Goal: Information Seeking & Learning: Learn about a topic

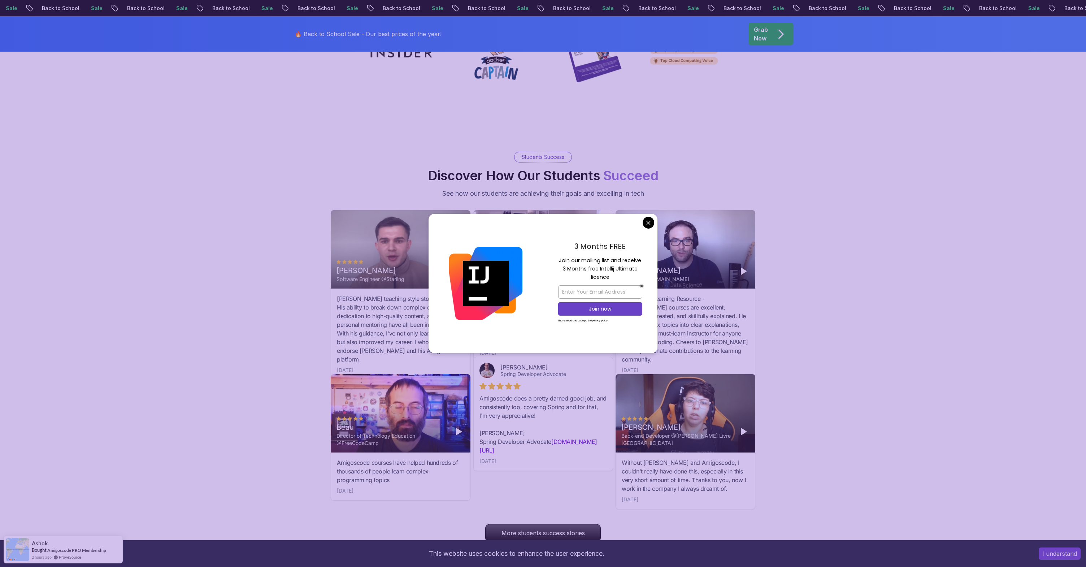
scroll to position [2371, 0]
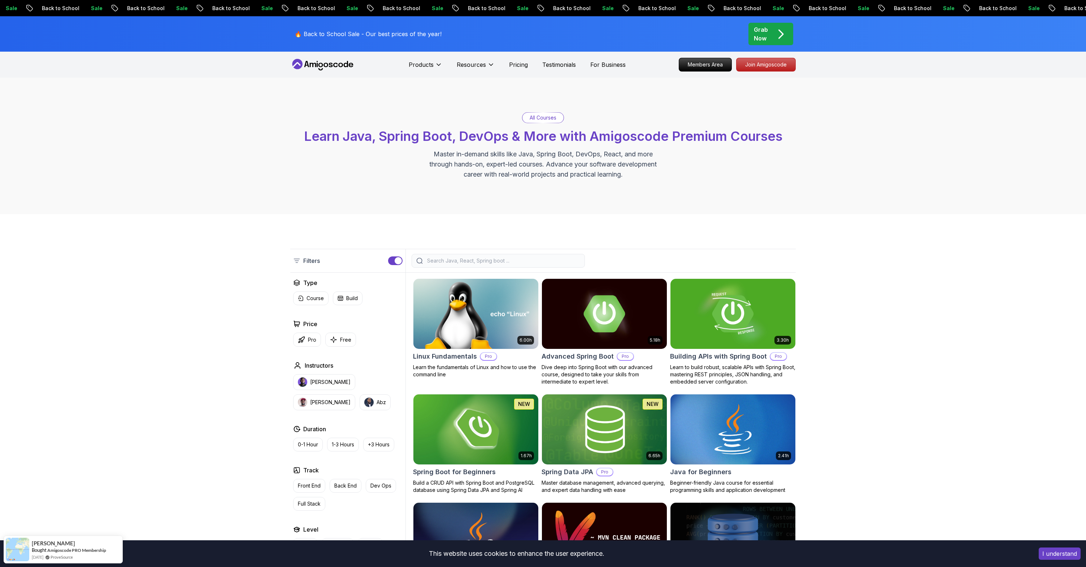
scroll to position [208, 0]
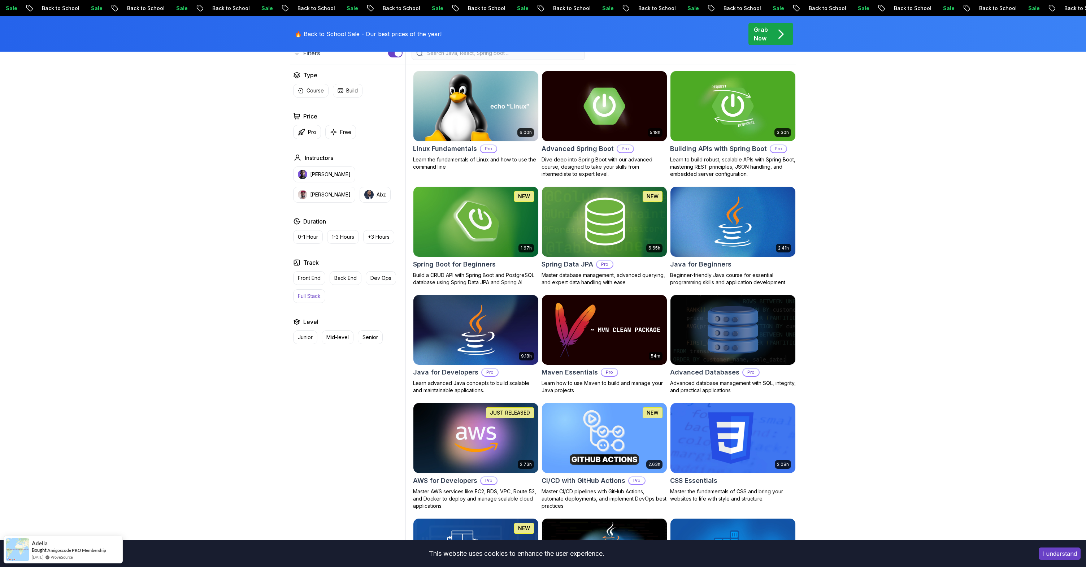
click at [311, 297] on p "Full Stack" at bounding box center [309, 295] width 23 height 7
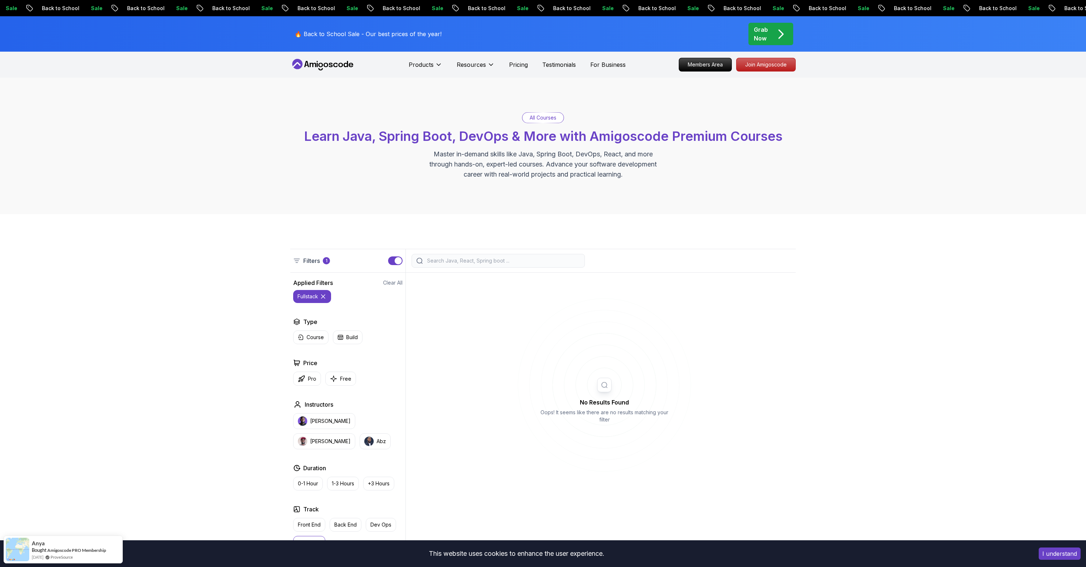
scroll to position [144, 0]
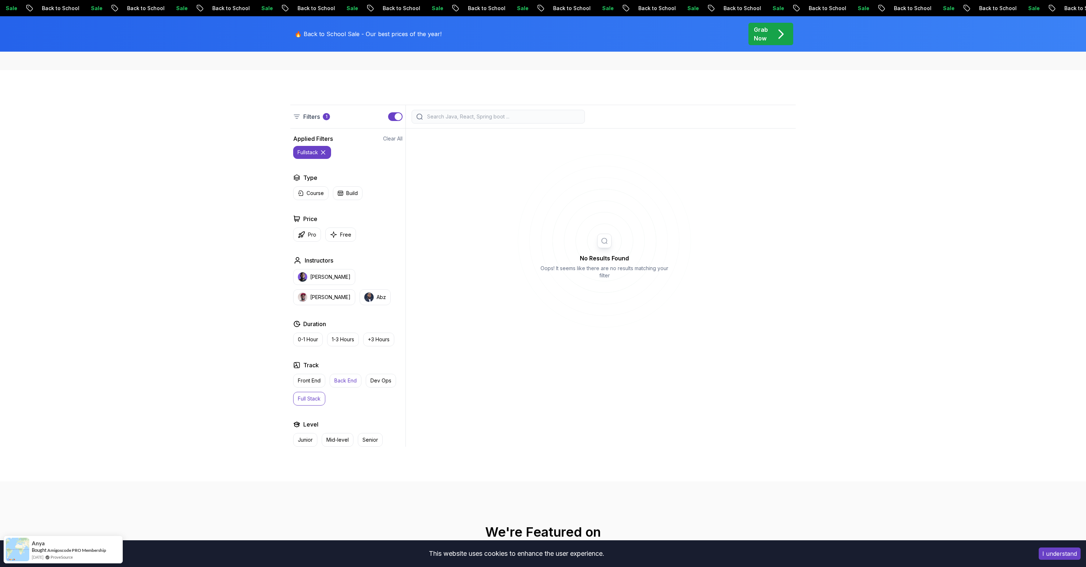
click at [348, 382] on p "Back End" at bounding box center [345, 380] width 22 height 7
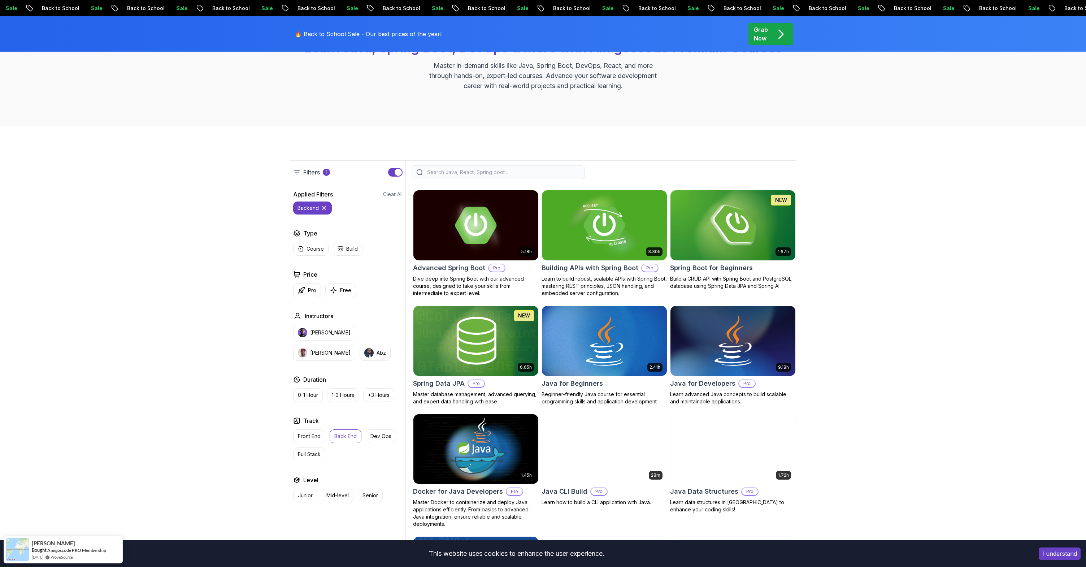
scroll to position [133, 0]
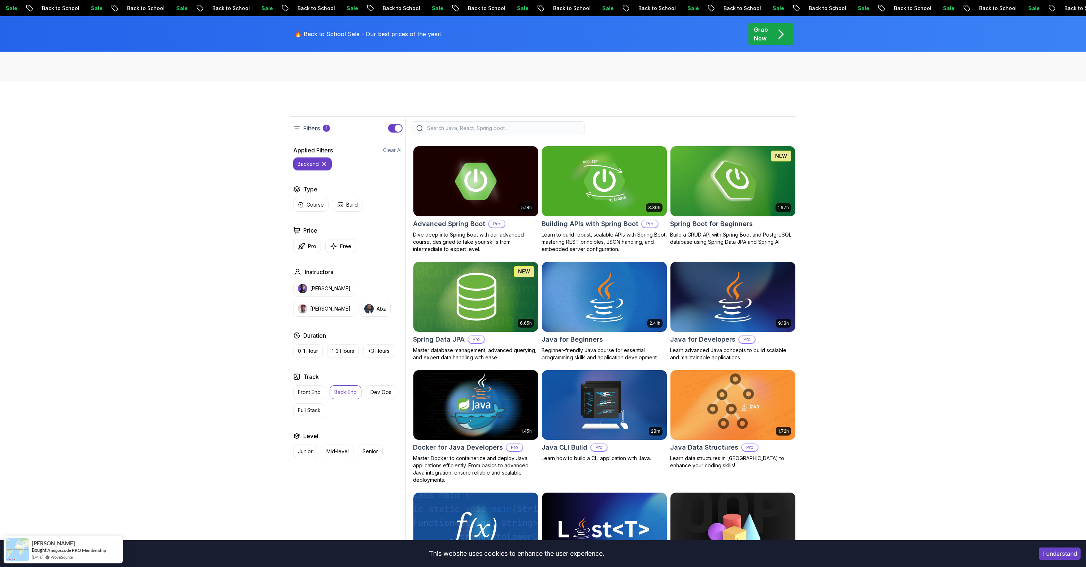
click at [315, 408] on p "Full Stack" at bounding box center [309, 410] width 23 height 7
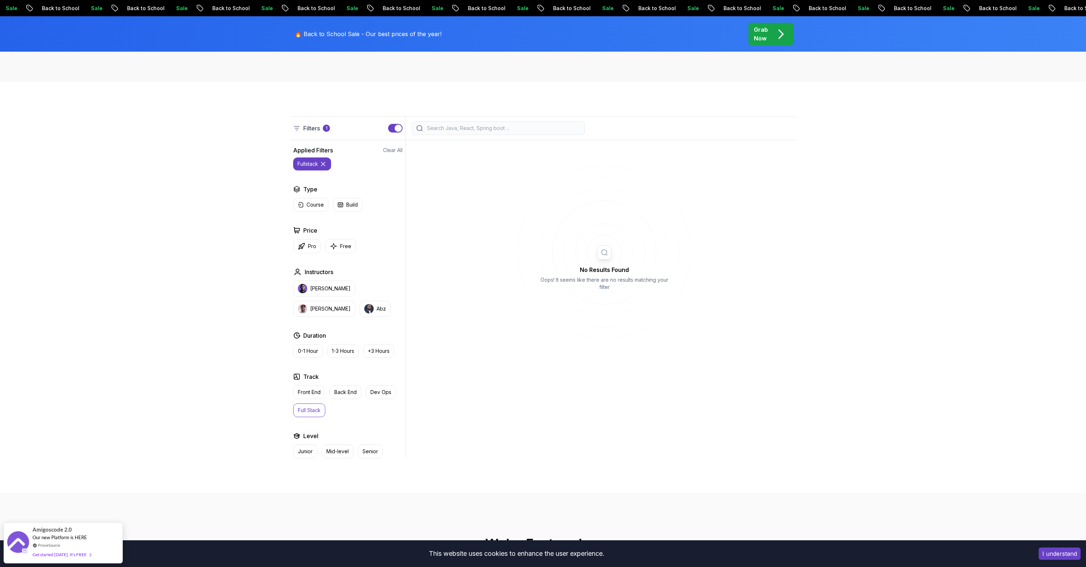
click at [190, 412] on div "Filters 1 Filters 1 Applied Filters Clear All fullstack Type Course Build Price…" at bounding box center [543, 287] width 1086 height 411
click at [379, 451] on button "Senior" at bounding box center [370, 452] width 25 height 14
click at [340, 395] on p "Back End" at bounding box center [345, 392] width 22 height 7
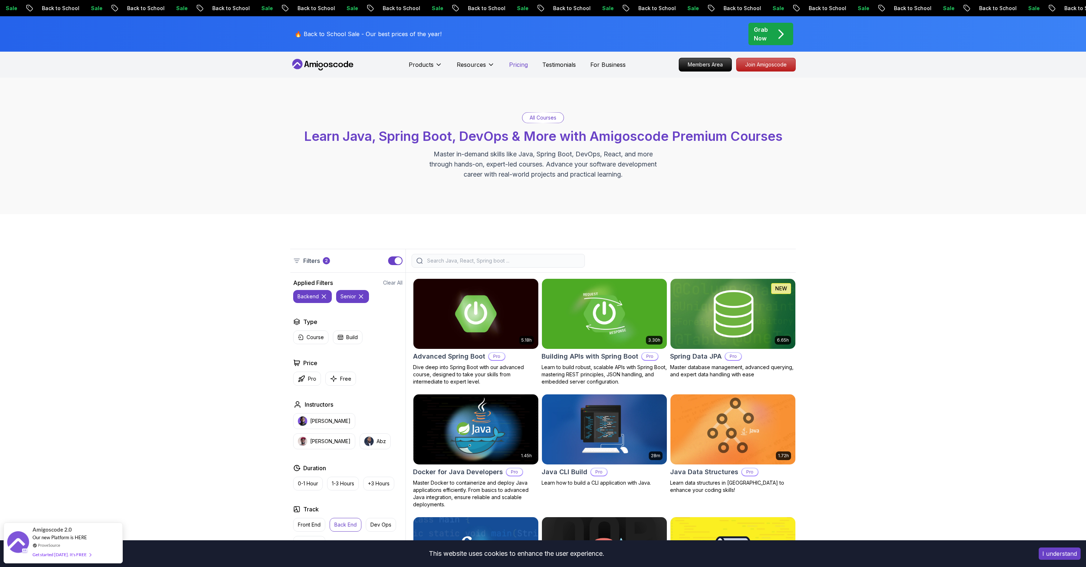
click at [521, 66] on p "Pricing" at bounding box center [518, 64] width 19 height 9
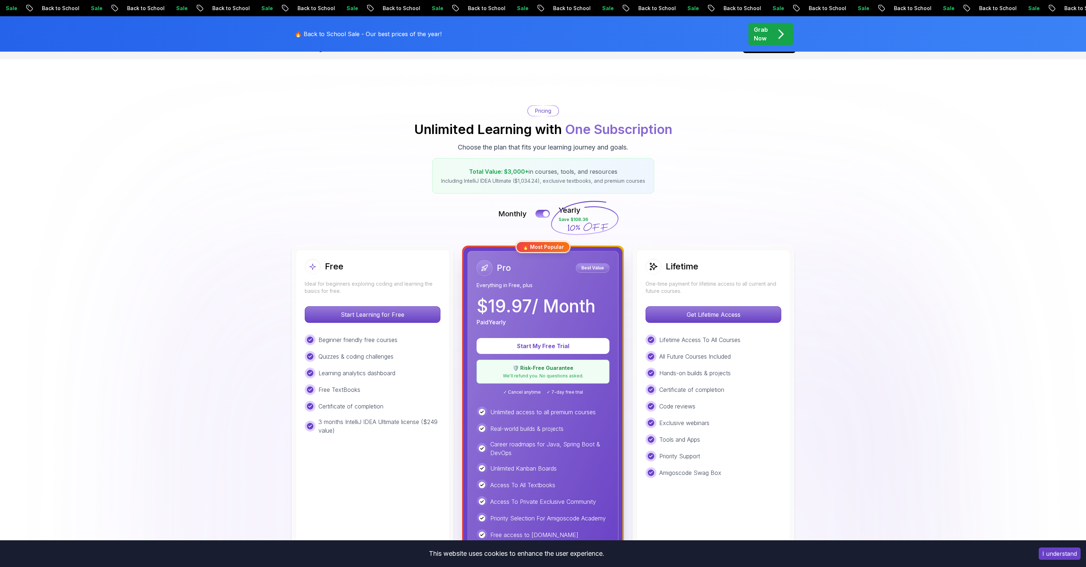
scroll to position [19, 0]
click at [235, 260] on img at bounding box center [543, 511] width 1086 height 906
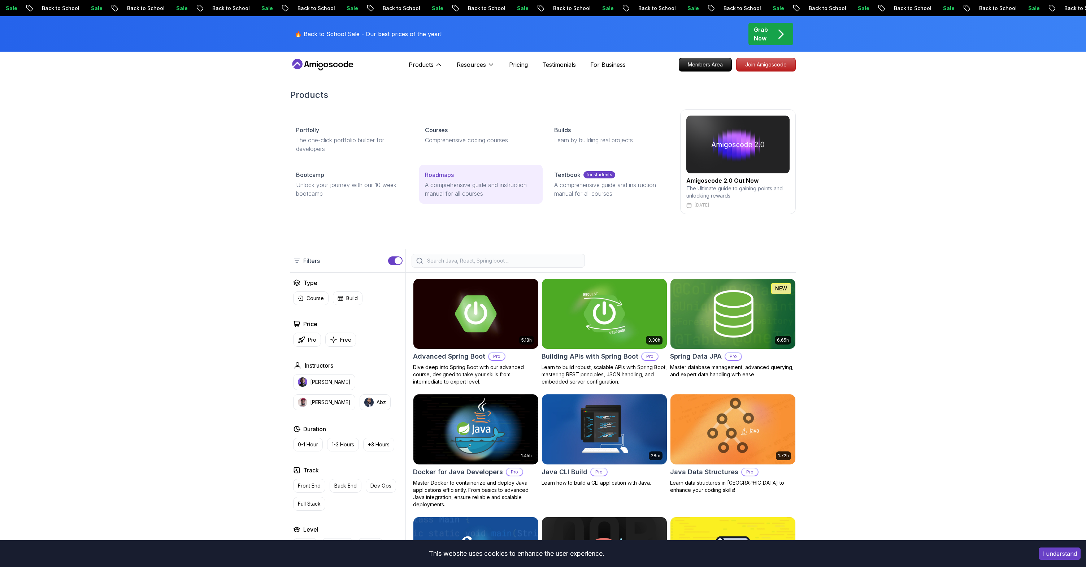
click at [500, 182] on p "A comprehensive guide and instruction manual for all courses" at bounding box center [481, 189] width 112 height 17
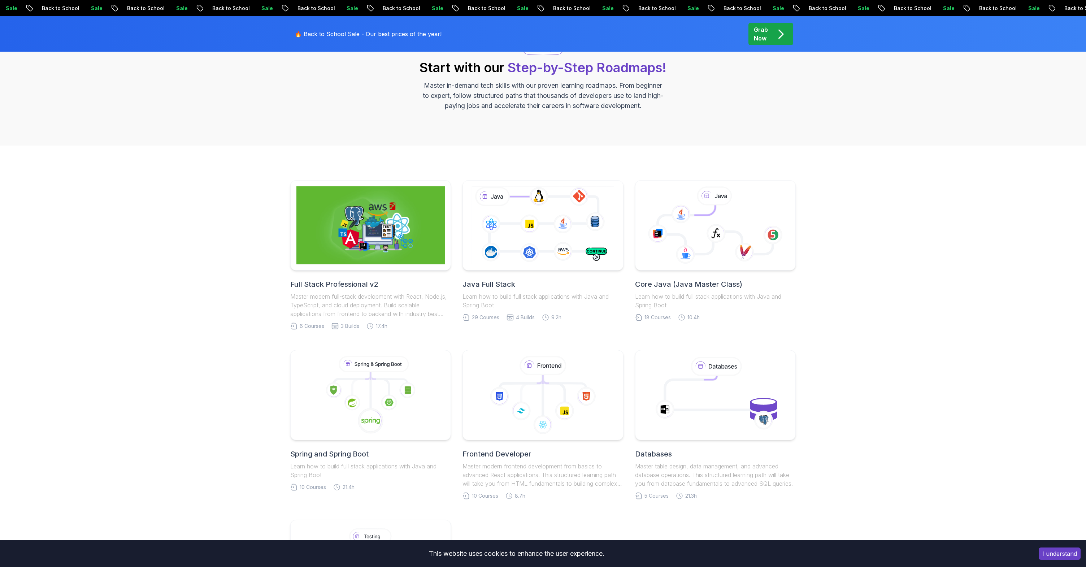
scroll to position [67, 0]
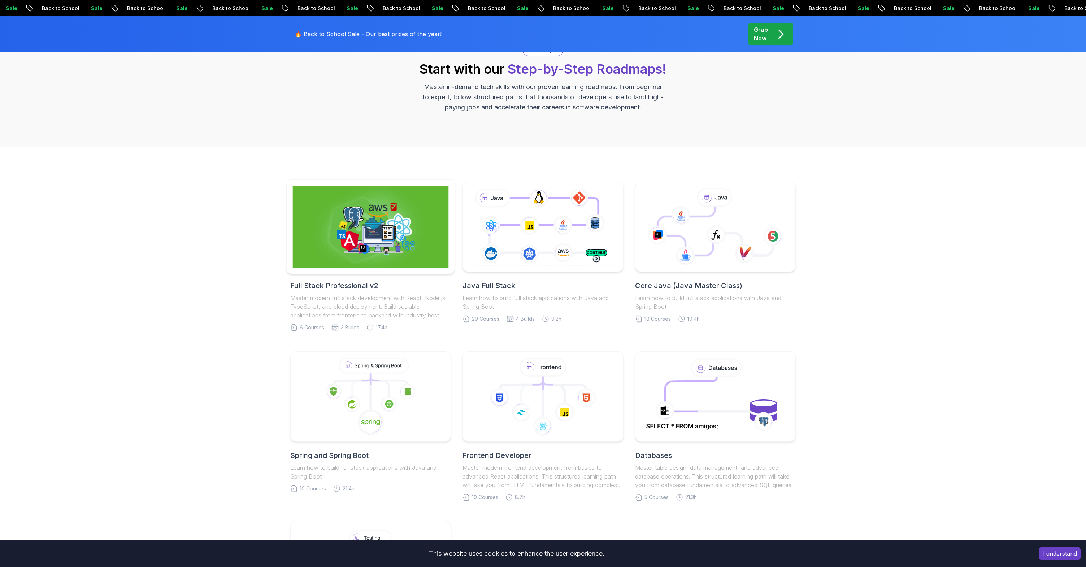
click at [405, 243] on img at bounding box center [371, 227] width 156 height 82
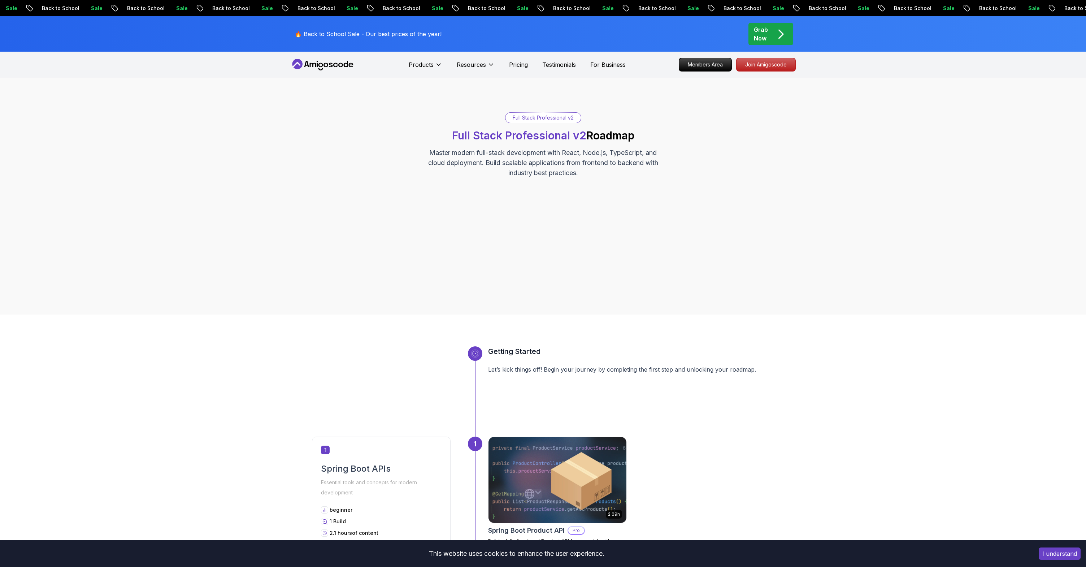
drag, startPoint x: 113, startPoint y: 172, endPoint x: 88, endPoint y: 128, distance: 49.9
click at [112, 171] on div "Full Stack Professional v2 Full Stack Professional v2 Roadmap Master modern ful…" at bounding box center [543, 196] width 1086 height 237
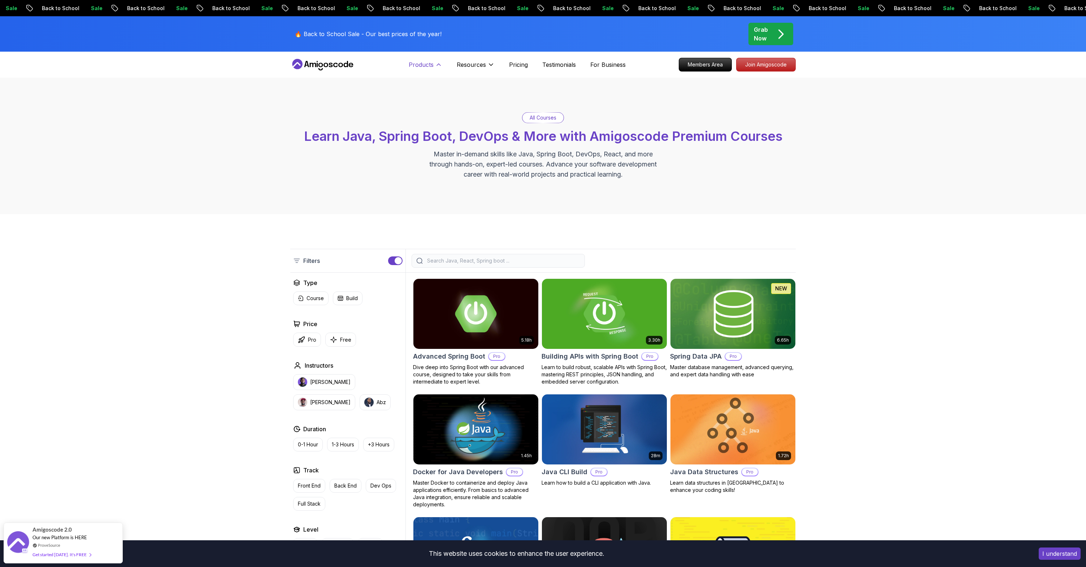
click at [427, 67] on p "Products" at bounding box center [421, 64] width 25 height 9
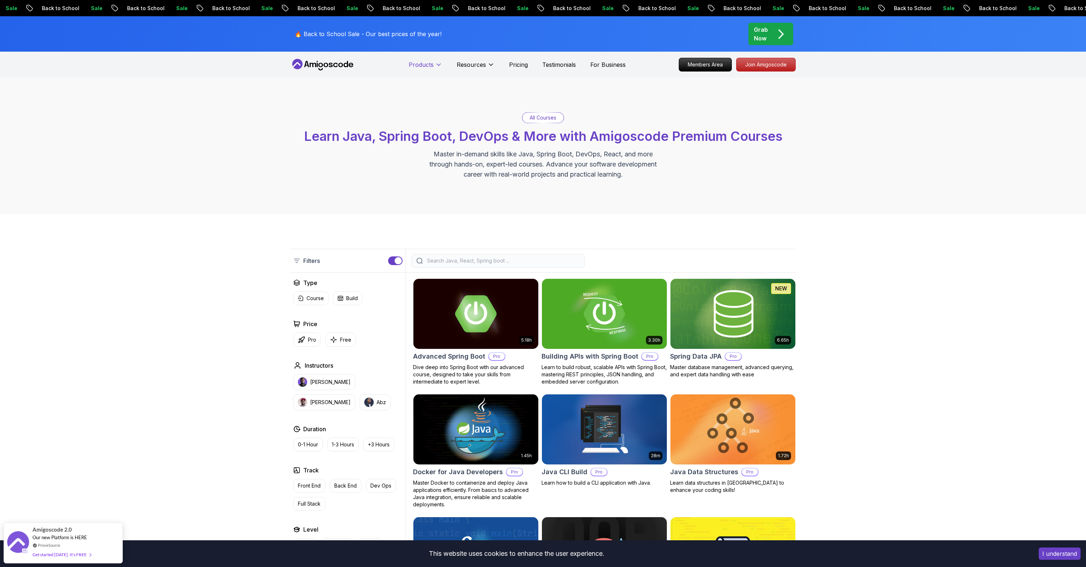
click at [427, 67] on p "Products" at bounding box center [421, 64] width 25 height 9
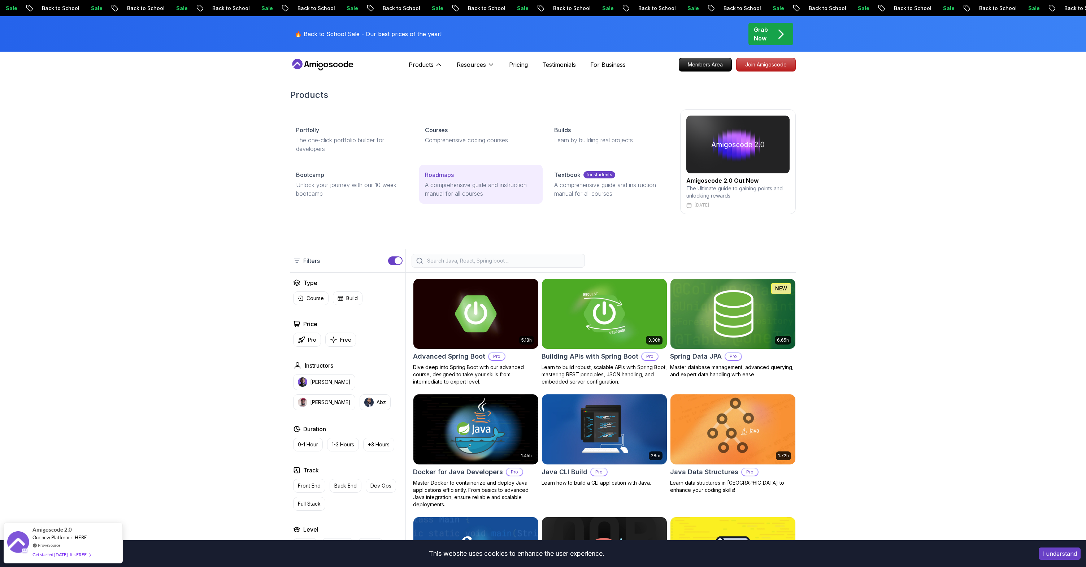
click at [430, 190] on p "A comprehensive guide and instruction manual for all courses" at bounding box center [481, 189] width 112 height 17
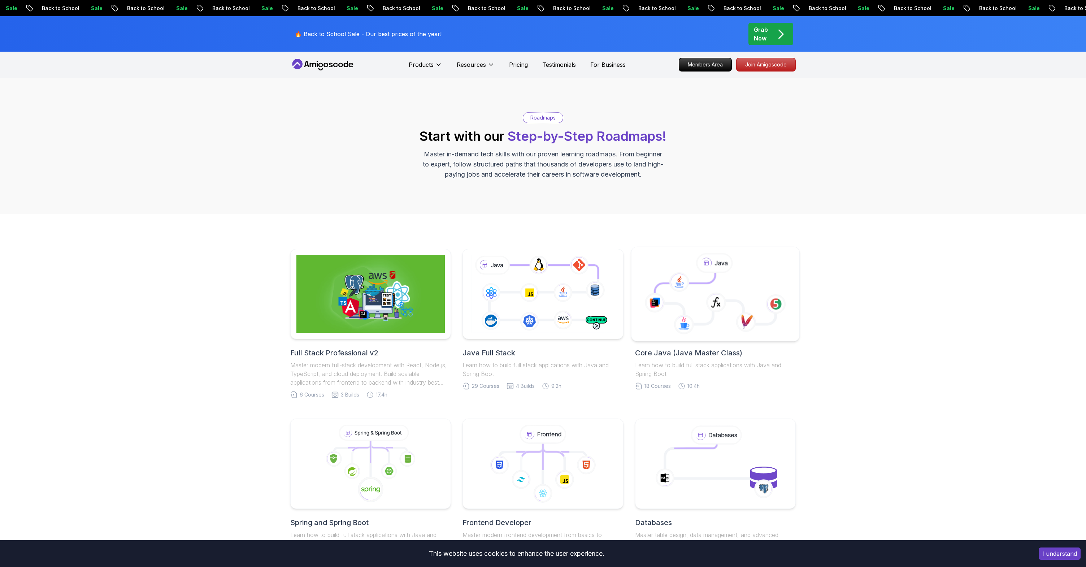
scroll to position [42, 0]
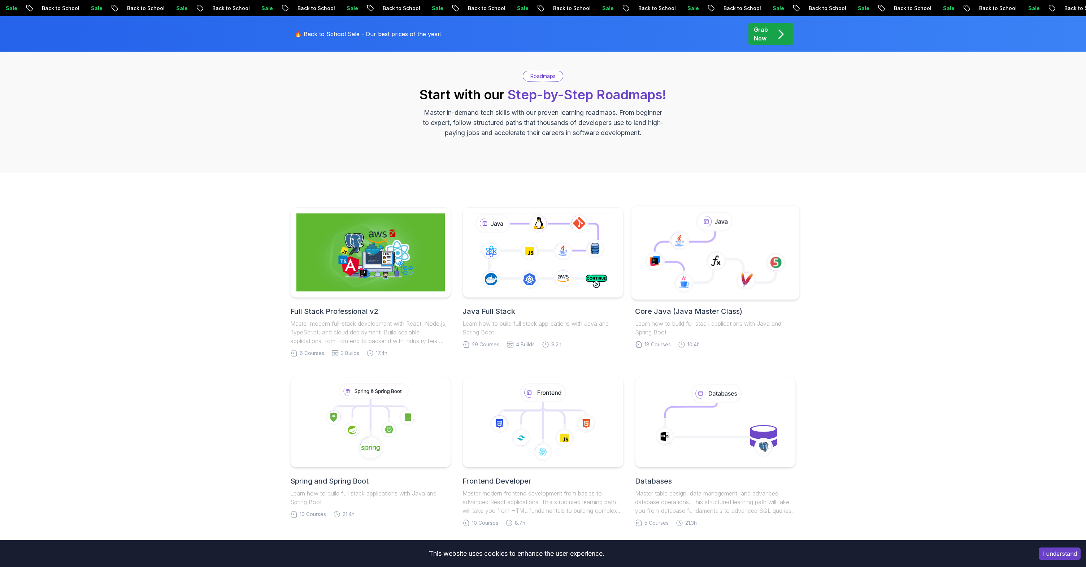
click at [693, 264] on icon at bounding box center [715, 256] width 121 height 51
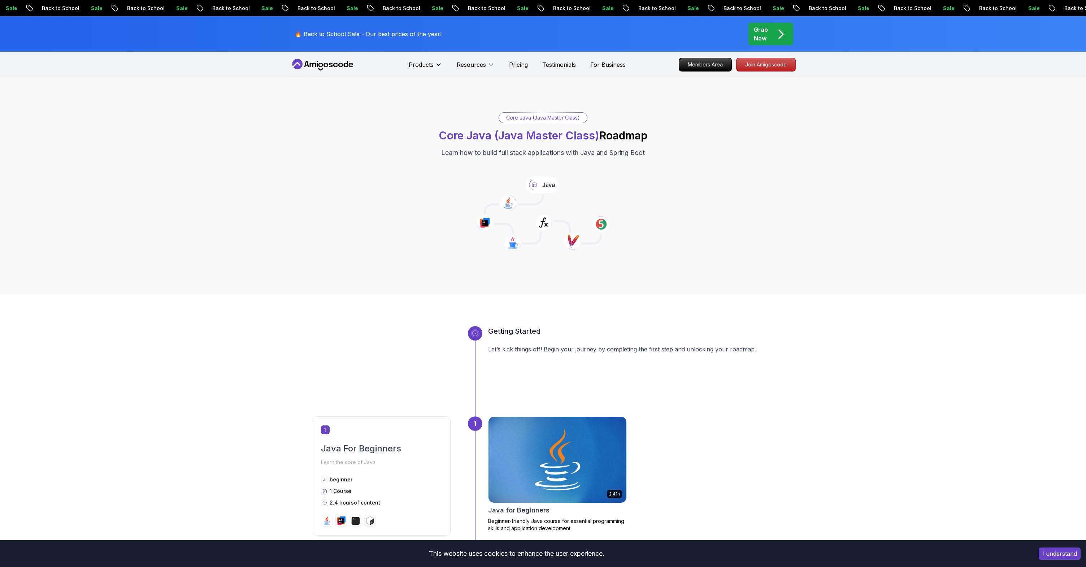
drag, startPoint x: 32, startPoint y: 103, endPoint x: 27, endPoint y: 5, distance: 98.7
click at [31, 94] on div "Core Java (Java Master Class) Core Java (Java Master Class) Roadmap Learn how t…" at bounding box center [543, 186] width 1086 height 217
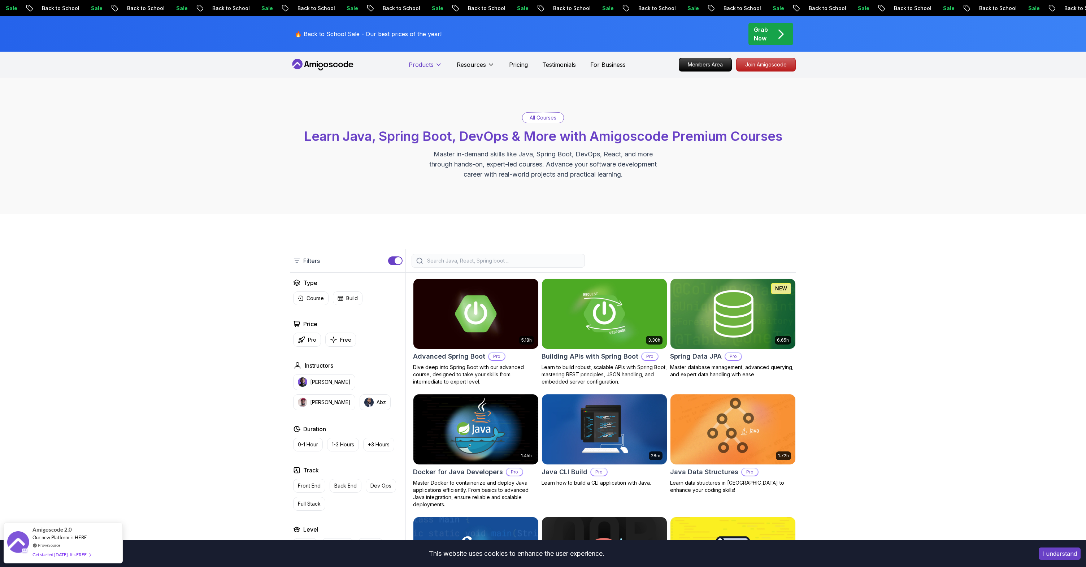
click at [429, 67] on p "Products" at bounding box center [421, 64] width 25 height 9
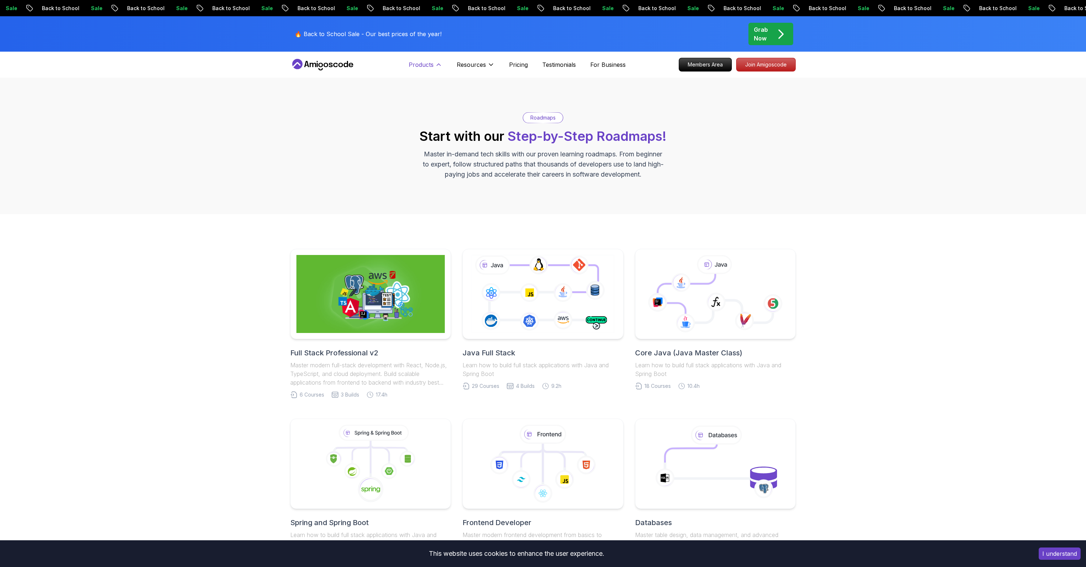
click at [434, 65] on button "Products" at bounding box center [426, 67] width 34 height 14
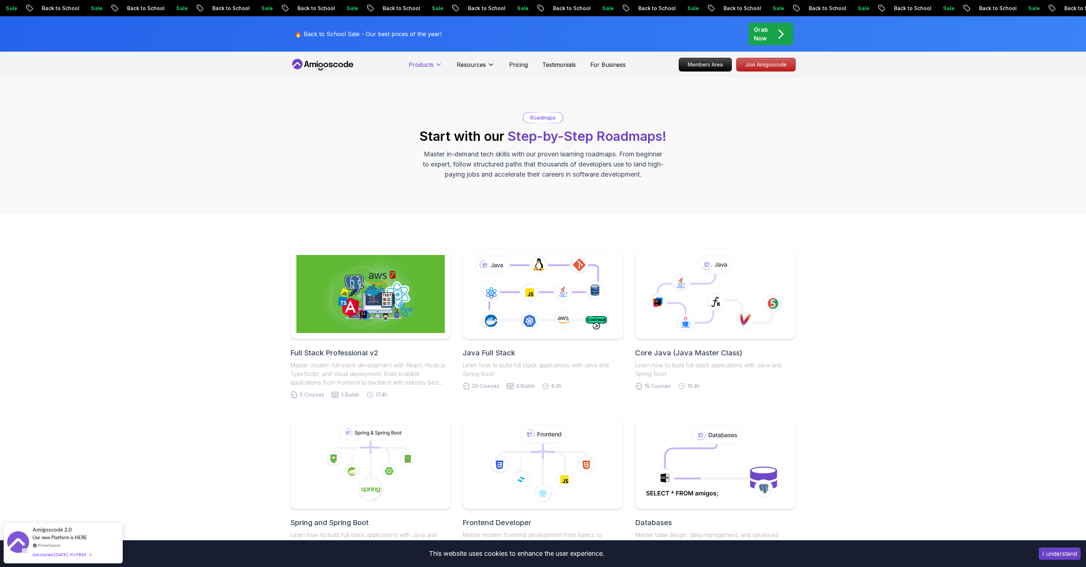
click at [437, 65] on icon at bounding box center [438, 64] width 7 height 7
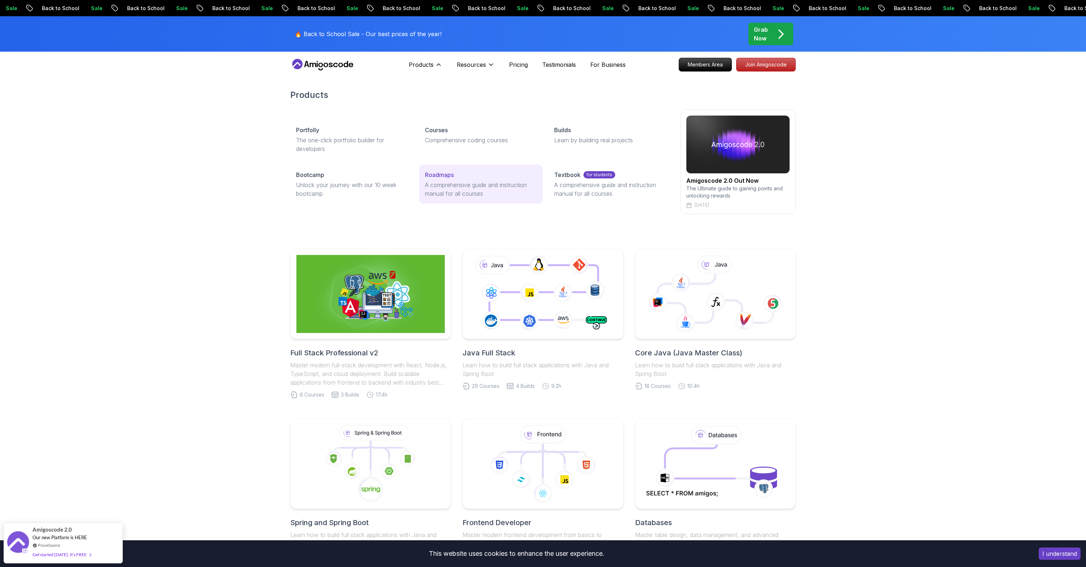
click at [448, 177] on p "Roadmaps" at bounding box center [439, 174] width 29 height 9
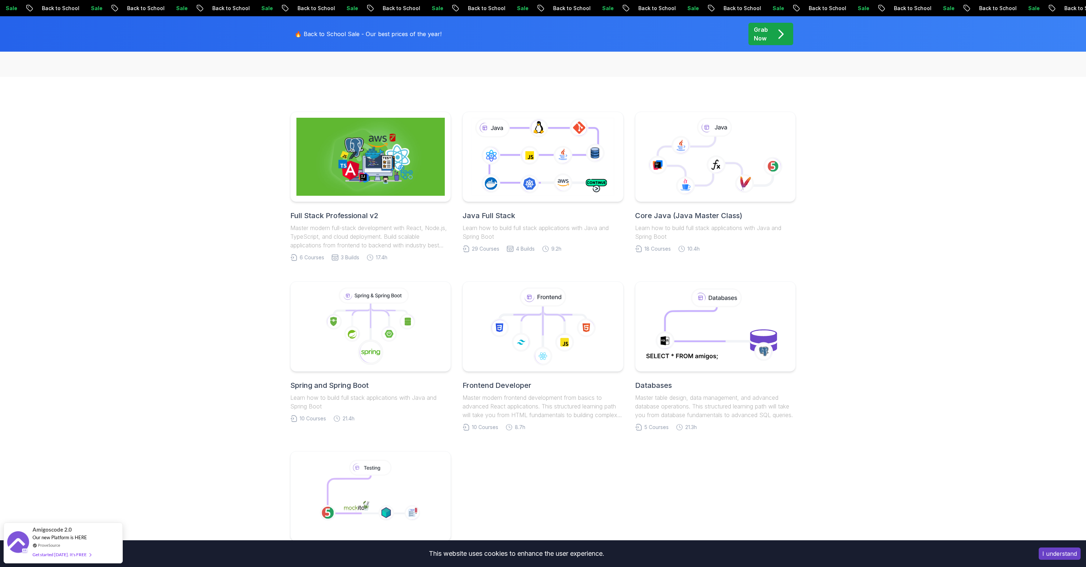
scroll to position [196, 0]
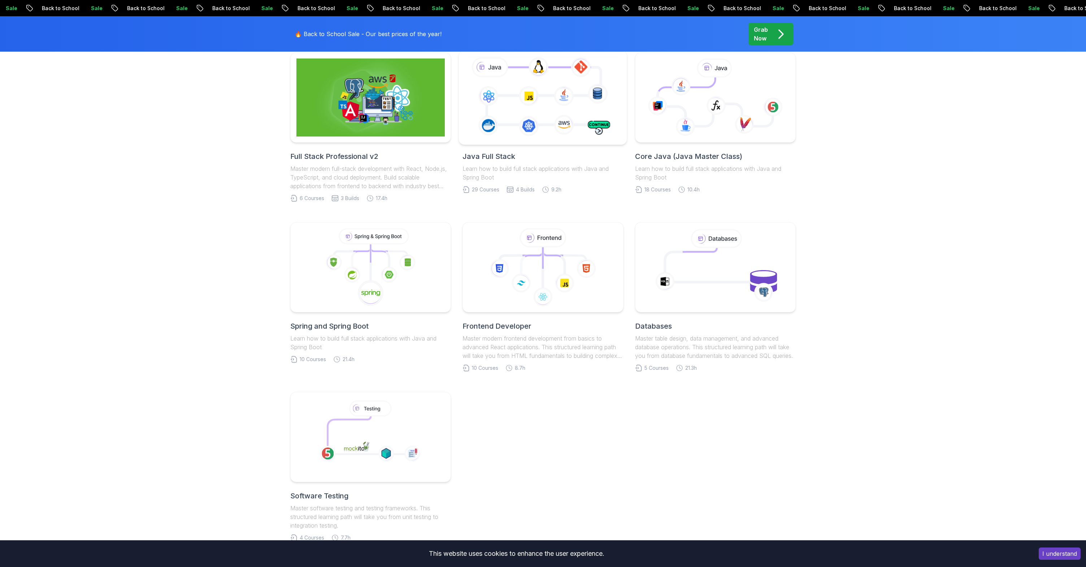
click at [563, 105] on icon at bounding box center [543, 97] width 153 height 85
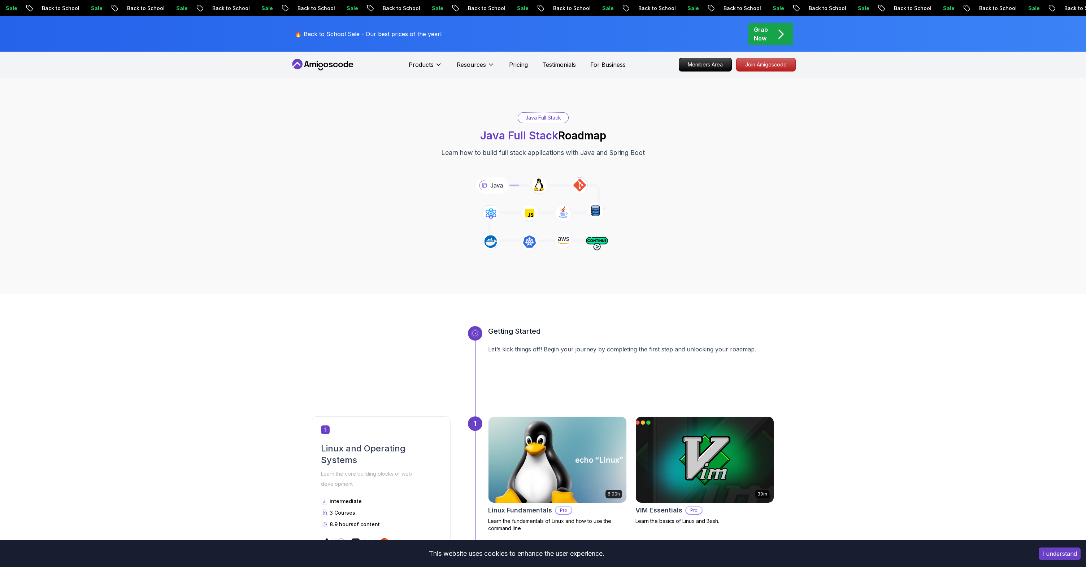
click at [345, 162] on div "Java Full Stack Java Full Stack Roadmap Learn how to build full stack applicati…" at bounding box center [543, 185] width 506 height 147
click at [430, 66] on p "Products" at bounding box center [421, 64] width 25 height 9
click at [436, 67] on icon at bounding box center [438, 64] width 7 height 7
click at [441, 62] on icon at bounding box center [438, 64] width 7 height 7
click at [421, 62] on p "Products" at bounding box center [421, 64] width 25 height 9
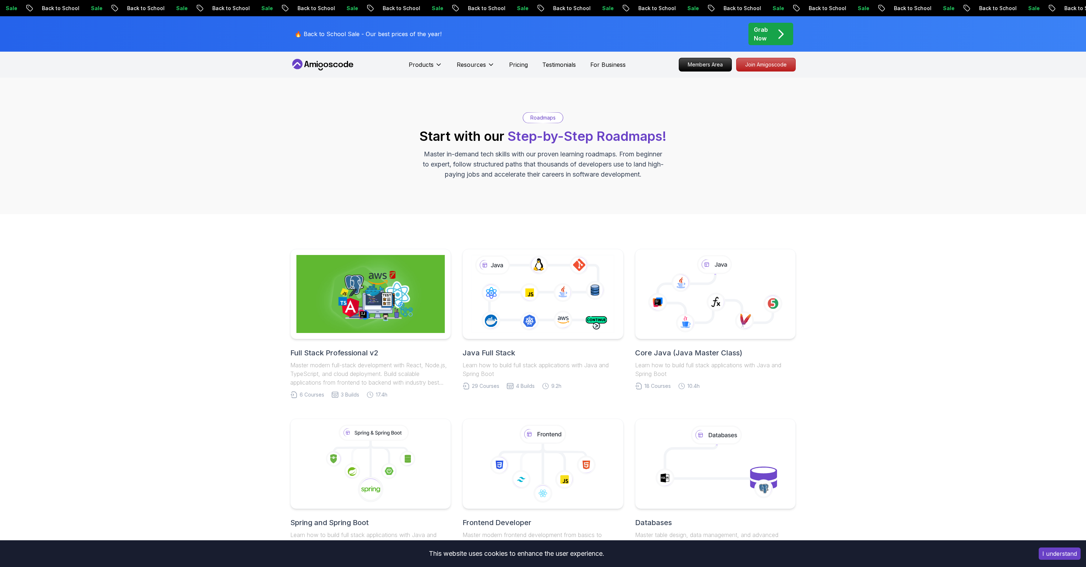
click at [111, 116] on div "Roadmaps Start with our Step-by-Step Roadmaps! Master in-demand tech skills wit…" at bounding box center [543, 146] width 1086 height 136
click at [380, 451] on icon at bounding box center [380, 453] width 19 height 21
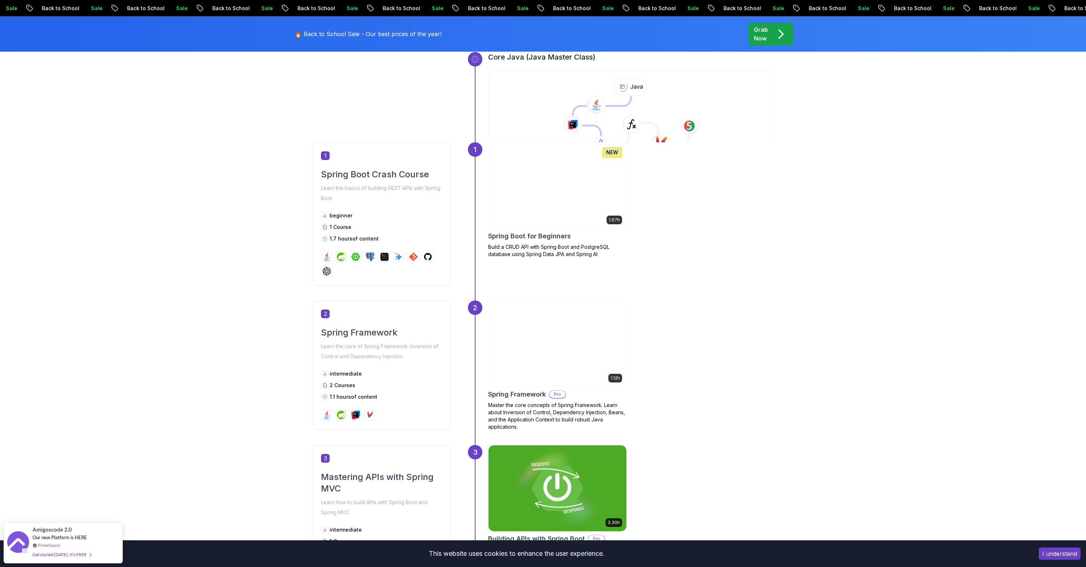
scroll to position [278, 0]
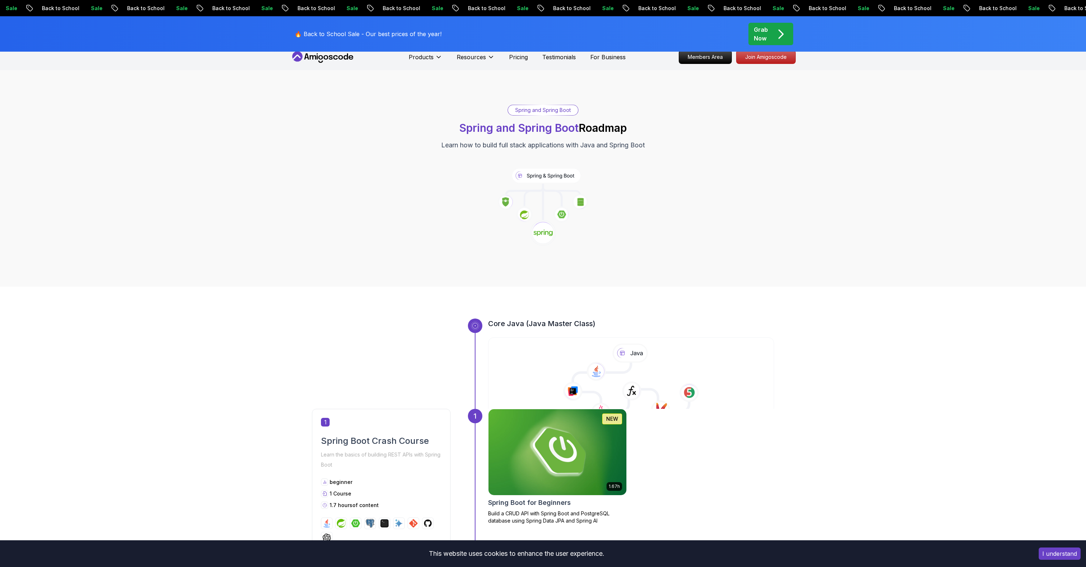
scroll to position [0, 0]
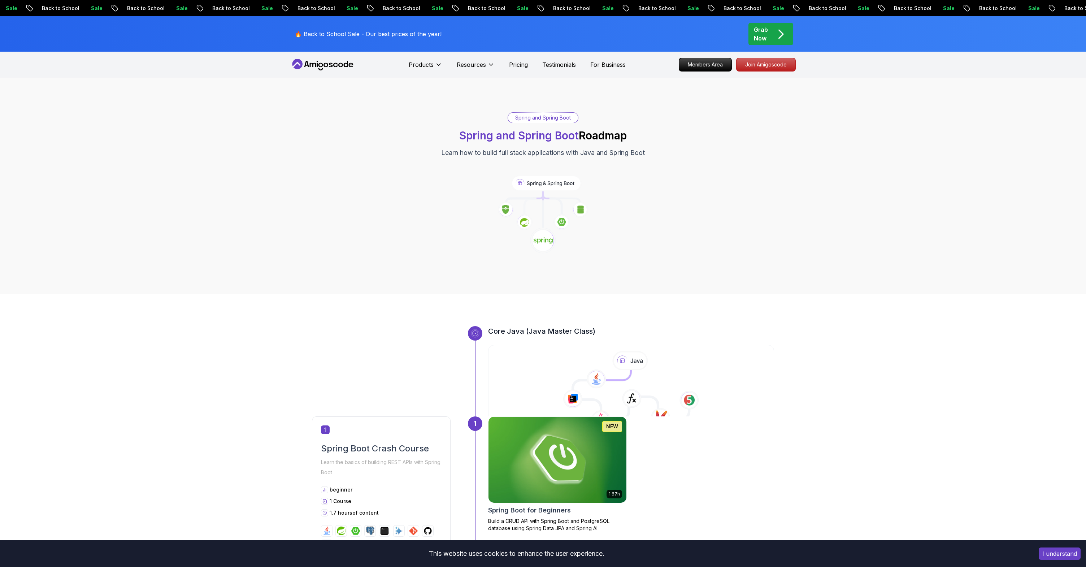
click at [734, 256] on div "Spring and Spring Boot Spring and Spring Boot Roadmap Learn how to build full s…" at bounding box center [543, 185] width 506 height 147
click at [873, 147] on div "Spring and Spring Boot Spring and Spring Boot Roadmap Learn how to build full s…" at bounding box center [543, 186] width 1086 height 217
click at [189, 90] on div "Spring and Spring Boot Spring and Spring Boot Roadmap Learn how to build full s…" at bounding box center [543, 186] width 1086 height 217
click at [143, 101] on div "Spring and Spring Boot Spring and Spring Boot Roadmap Learn how to build full s…" at bounding box center [543, 186] width 1086 height 217
click at [156, 104] on div "Spring and Spring Boot Spring and Spring Boot Roadmap Learn how to build full s…" at bounding box center [543, 186] width 1086 height 217
